Goal: Information Seeking & Learning: Learn about a topic

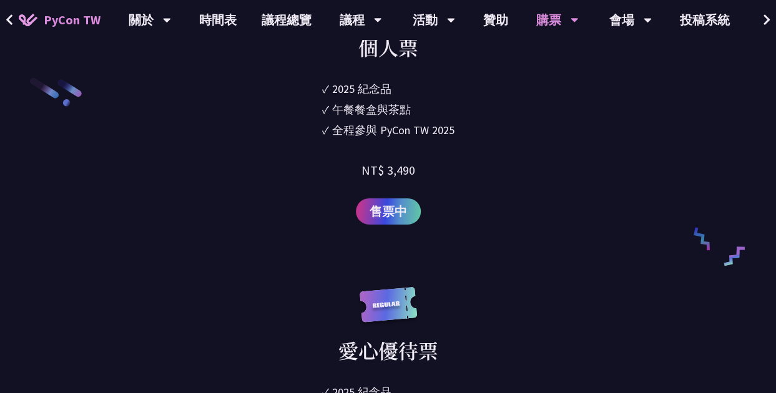
scroll to position [1907, 0]
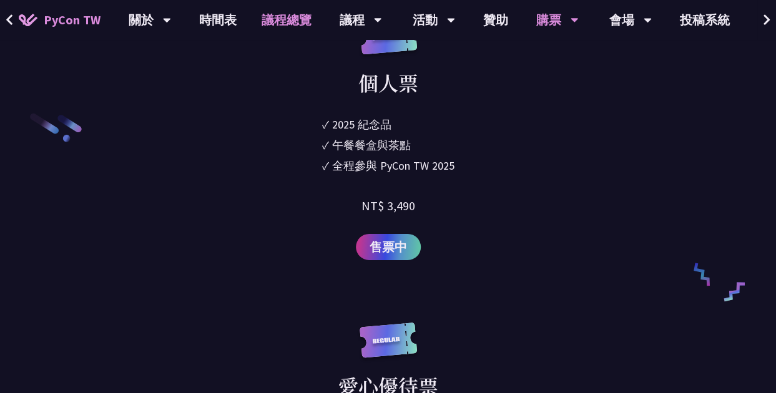
click at [281, 17] on link "議程總覽" at bounding box center [286, 20] width 75 height 40
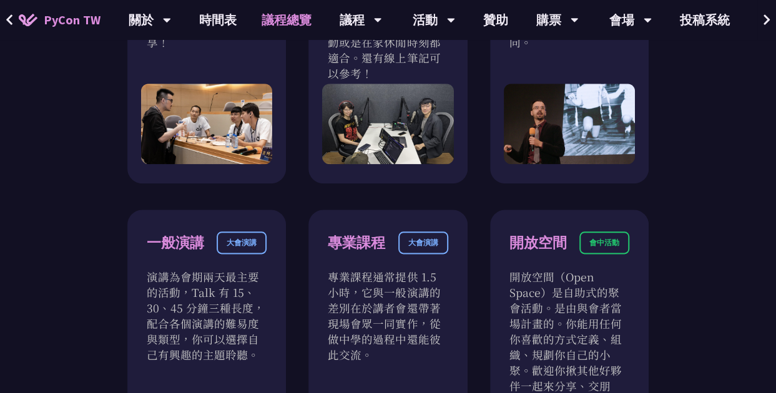
scroll to position [621, 0]
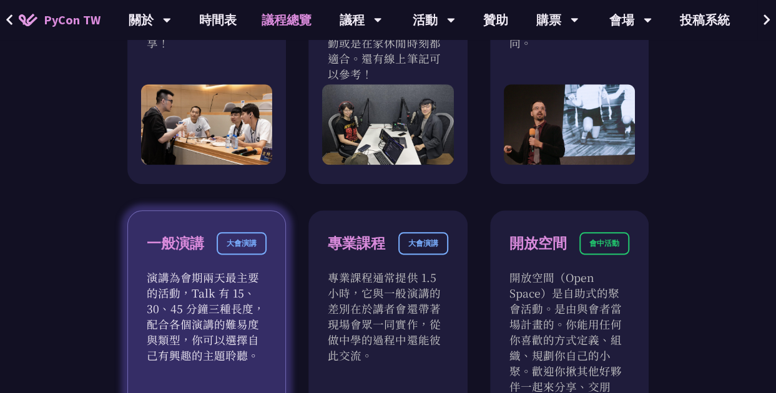
click at [238, 232] on div "大會演講" at bounding box center [242, 243] width 50 height 22
drag, startPoint x: 238, startPoint y: 220, endPoint x: 178, endPoint y: 272, distance: 78.8
click at [178, 272] on p "演講為會期兩天最主要的活動，Talk 有 15、30、45 分鐘三種長度，配合各個演講的難易度與類型，你可以選擇自己有興趣的主題聆聽。" at bounding box center [207, 317] width 120 height 94
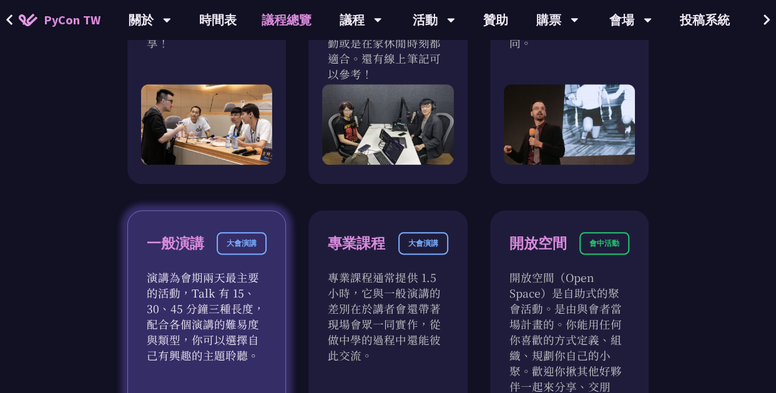
click at [185, 233] on div "一般演講" at bounding box center [175, 244] width 57 height 22
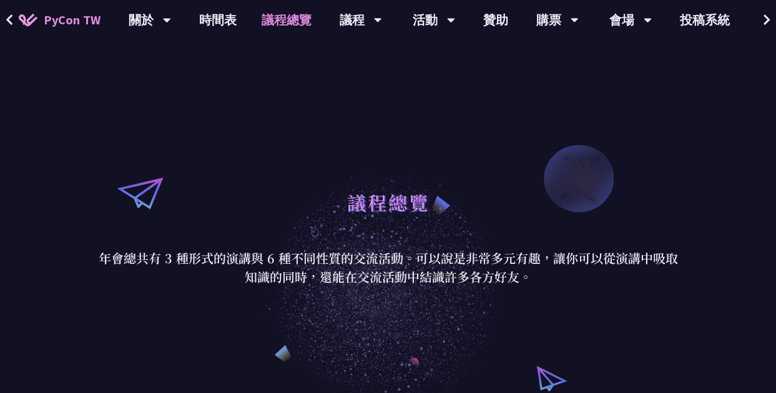
scroll to position [0, 0]
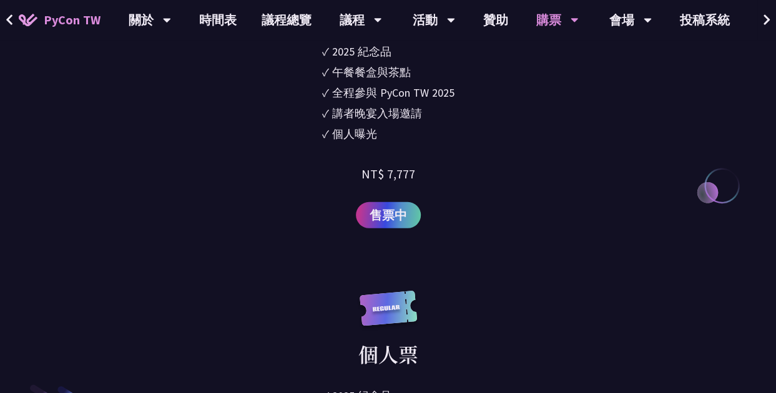
scroll to position [4473, 0]
